Goal: Task Accomplishment & Management: Complete application form

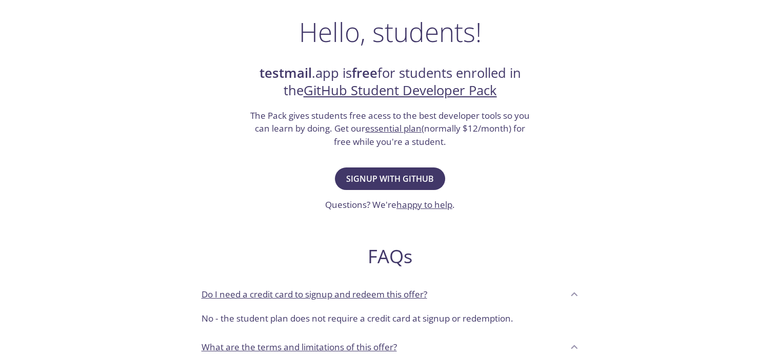
scroll to position [164, 0]
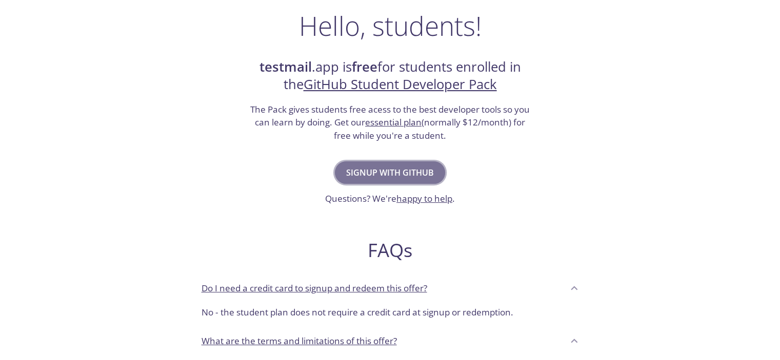
click at [403, 168] on span "Signup with GitHub" at bounding box center [390, 173] width 88 height 14
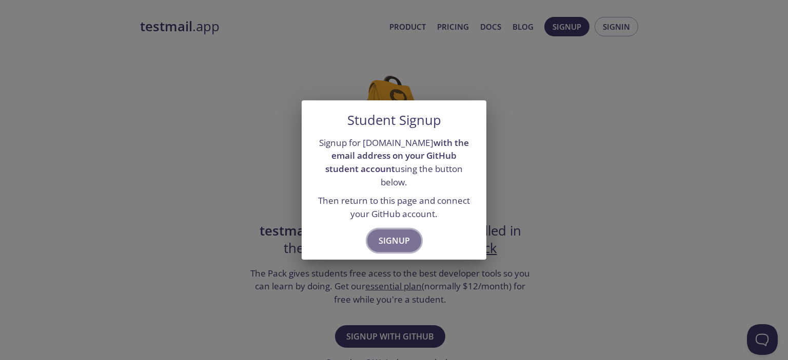
click at [383, 234] on span "Signup" at bounding box center [393, 241] width 31 height 14
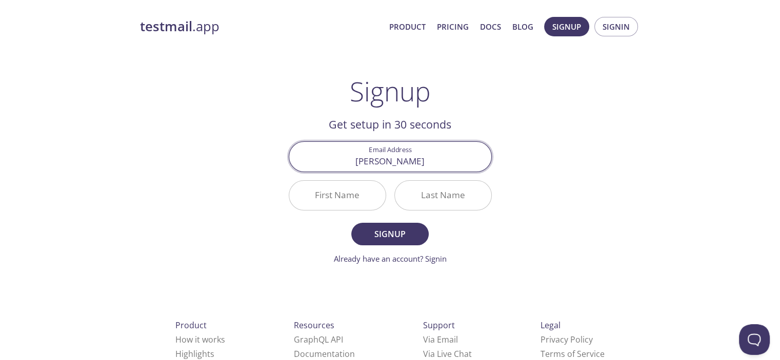
click at [427, 169] on input "ibnu" at bounding box center [390, 156] width 202 height 29
type input "[EMAIL_ADDRESS][DOMAIN_NAME]"
click at [367, 203] on input "First Name" at bounding box center [337, 195] width 96 height 29
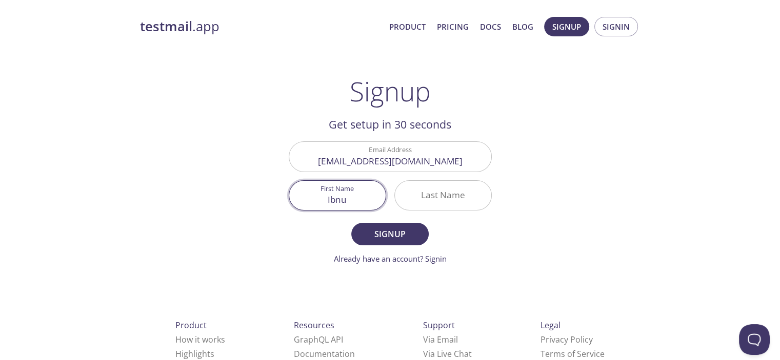
type input "Ibnu"
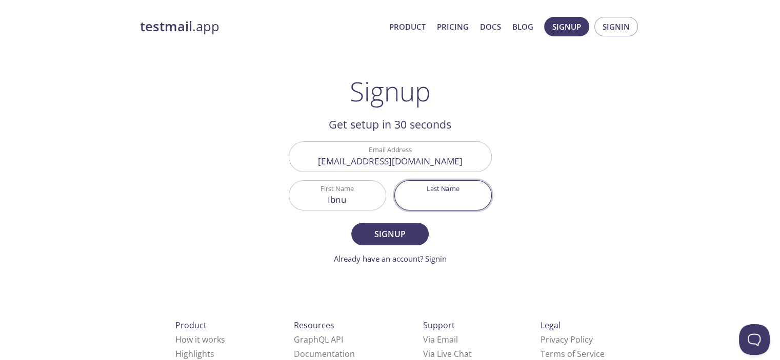
click at [429, 192] on input "Last Name" at bounding box center [443, 195] width 96 height 29
type input "choldun"
click at [351, 223] on button "Signup" at bounding box center [389, 234] width 77 height 23
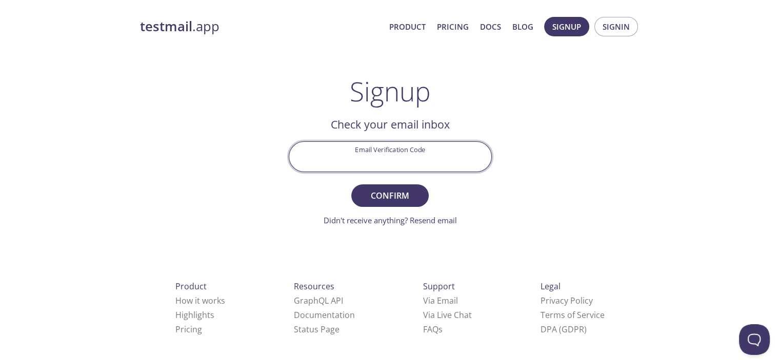
click at [434, 162] on input "Email Verification Code" at bounding box center [390, 156] width 202 height 29
type input "E25B4N4"
click at [351, 185] on button "Confirm" at bounding box center [389, 196] width 77 height 23
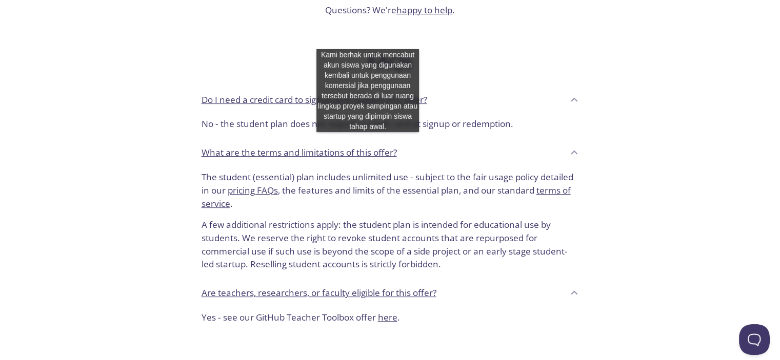
scroll to position [464, 0]
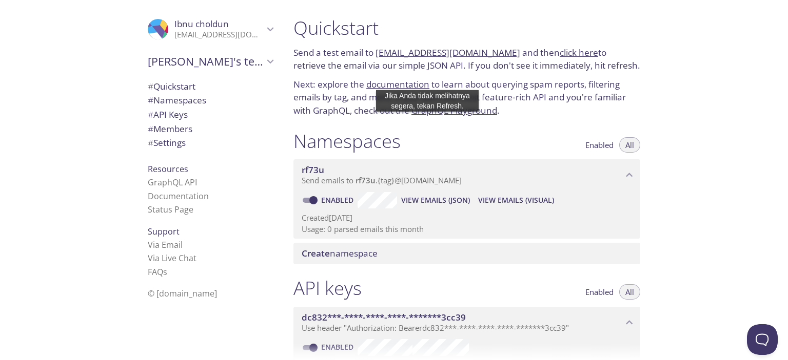
scroll to position [48, 0]
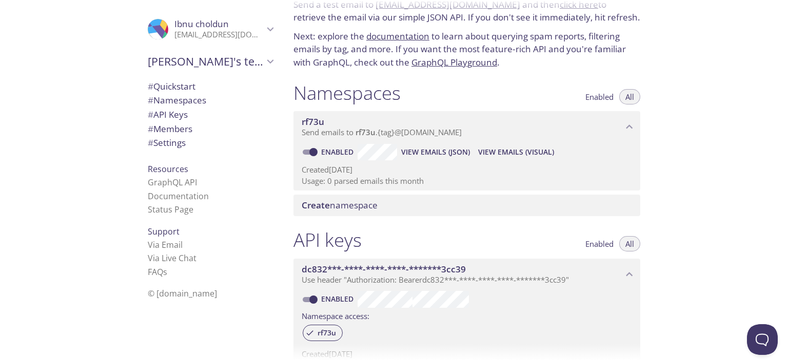
click at [593, 104] on div "Namespaces Enabled All" at bounding box center [466, 95] width 347 height 26
click at [598, 97] on span "Enabled" at bounding box center [599, 97] width 28 height 0
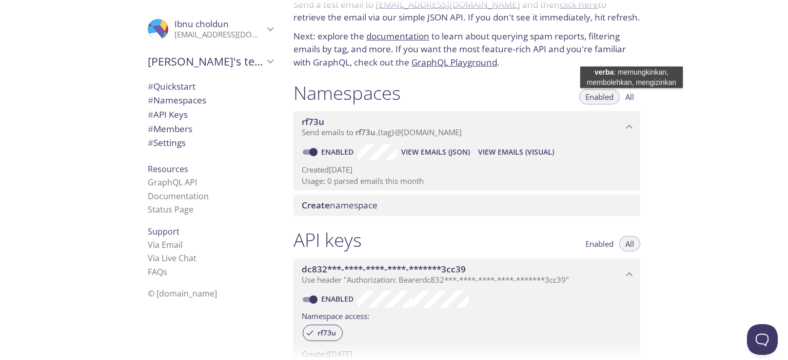
click at [631, 97] on span "All" at bounding box center [629, 97] width 9 height 0
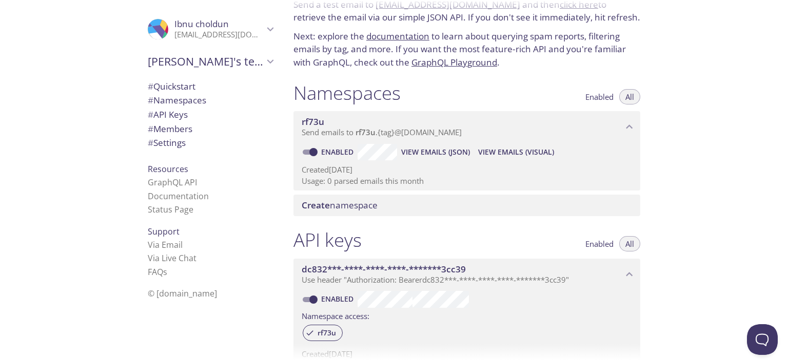
click at [479, 133] on p "Send emails to rf73u . {tag} @[DOMAIN_NAME]" at bounding box center [461, 133] width 321 height 10
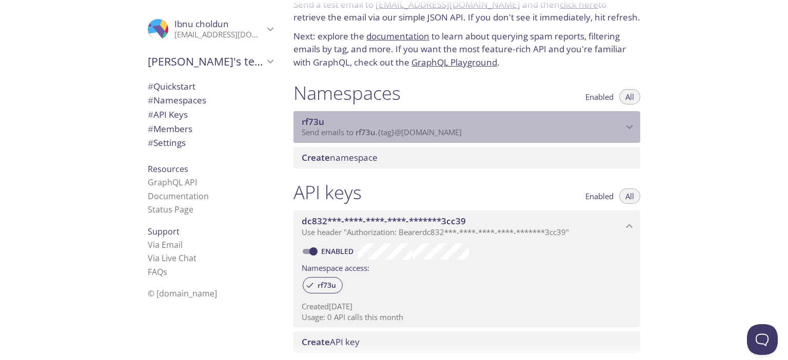
click at [319, 118] on span "rf73u" at bounding box center [312, 122] width 23 height 12
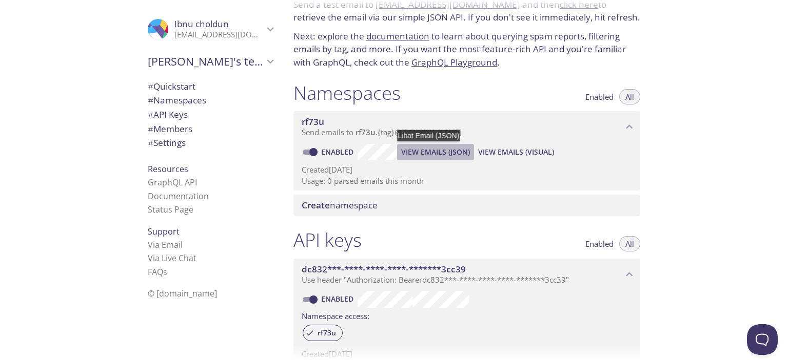
click at [431, 149] on span "View Emails (JSON)" at bounding box center [435, 152] width 69 height 12
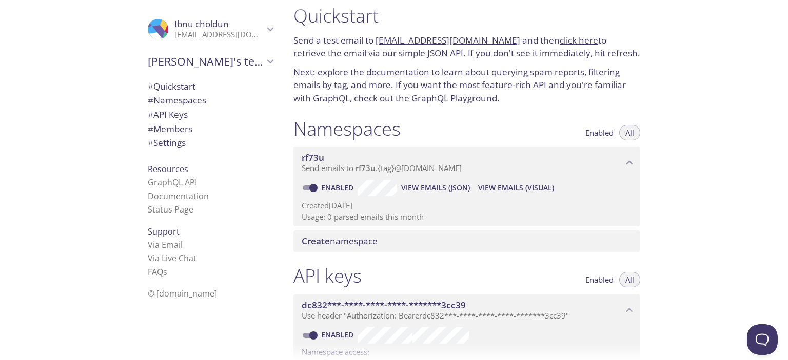
scroll to position [7, 0]
